Goal: Information Seeking & Learning: Learn about a topic

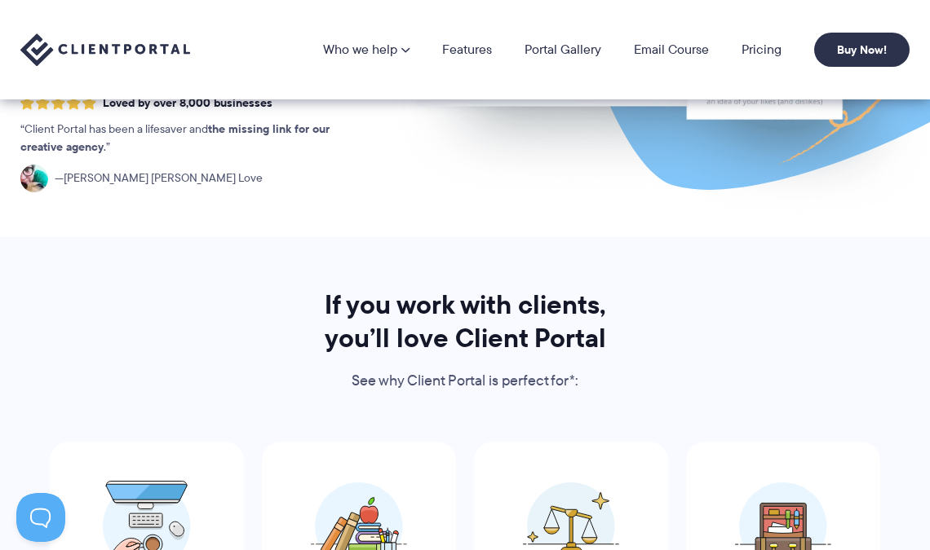
scroll to position [775, 0]
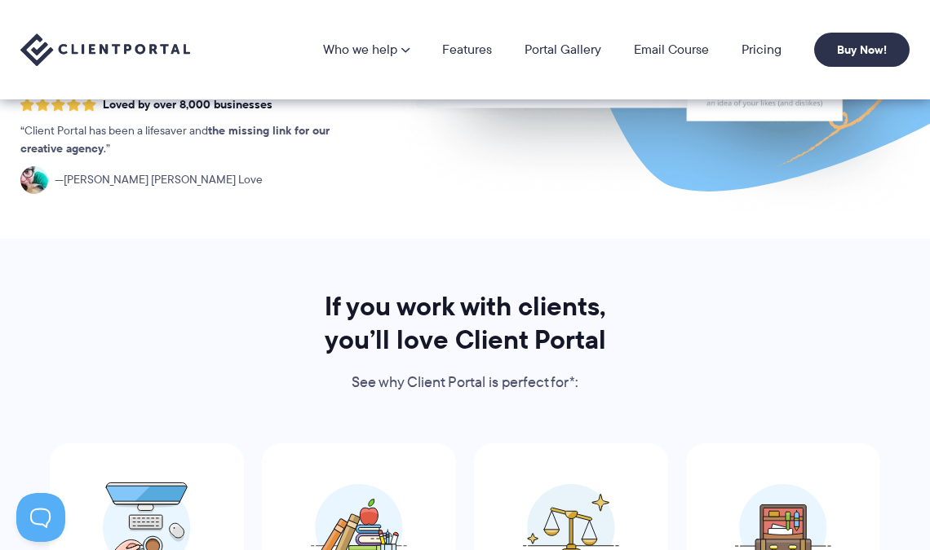
click at [560, 484] on img at bounding box center [571, 528] width 96 height 89
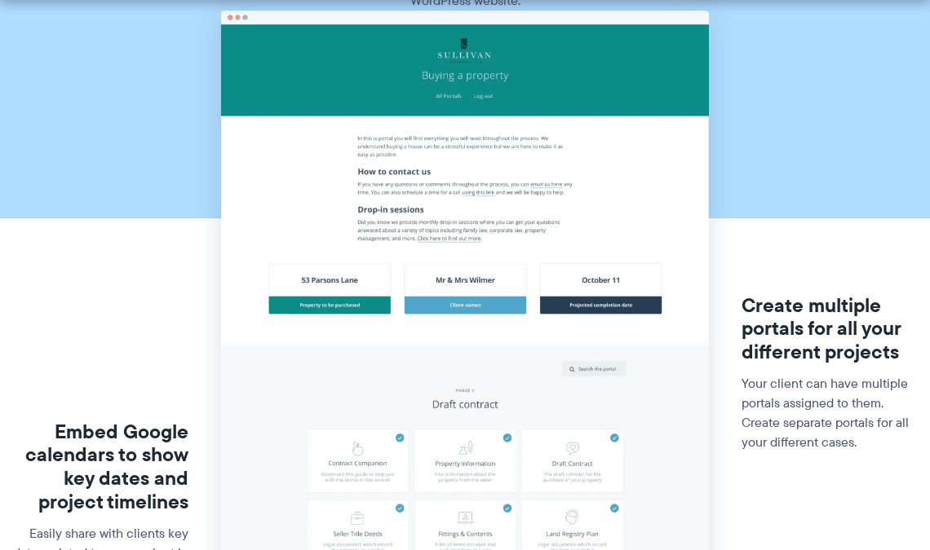
scroll to position [547, 0]
